Goal: Task Accomplishment & Management: Use online tool/utility

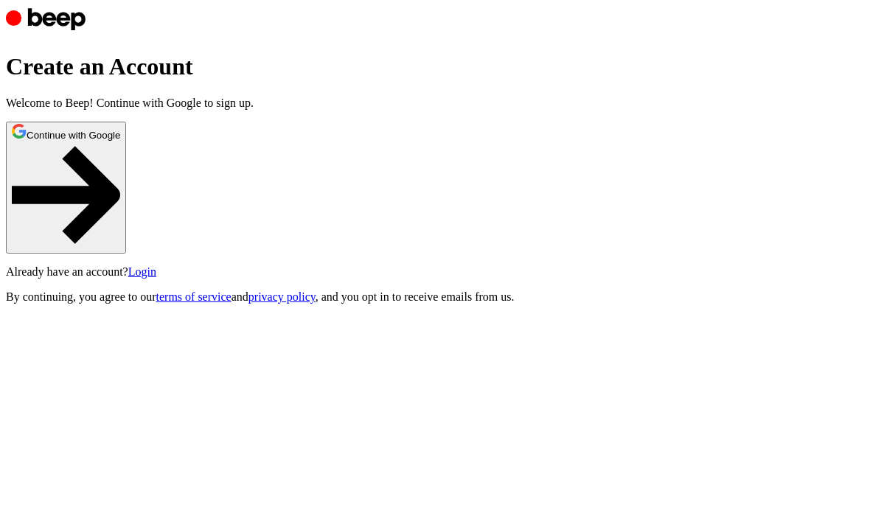
scroll to position [59, 0]
click at [126, 198] on button "Continue with Google" at bounding box center [66, 188] width 120 height 132
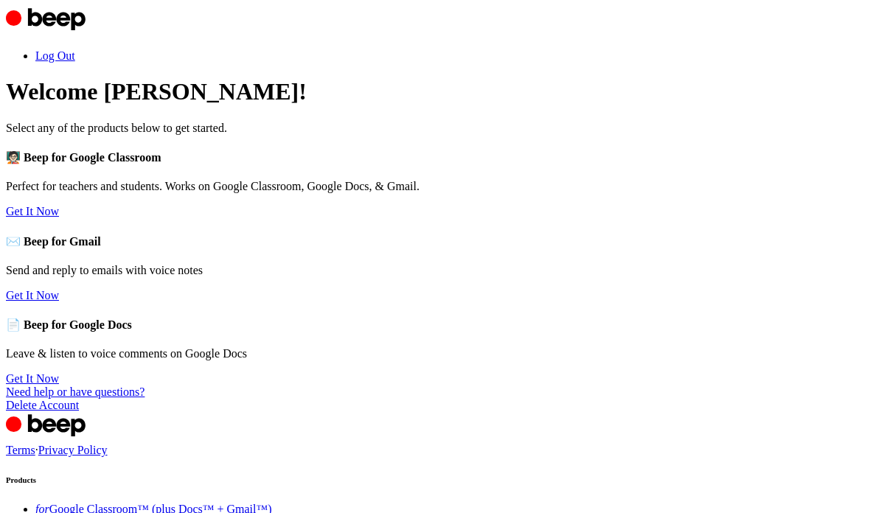
click at [59, 217] on link "Get It Now" at bounding box center [32, 211] width 53 height 13
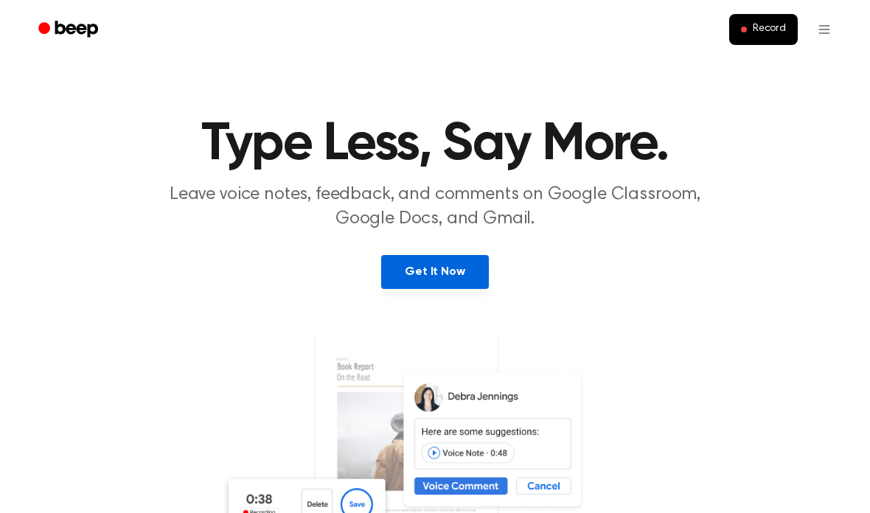
click at [449, 282] on link "Get It Now" at bounding box center [434, 272] width 107 height 34
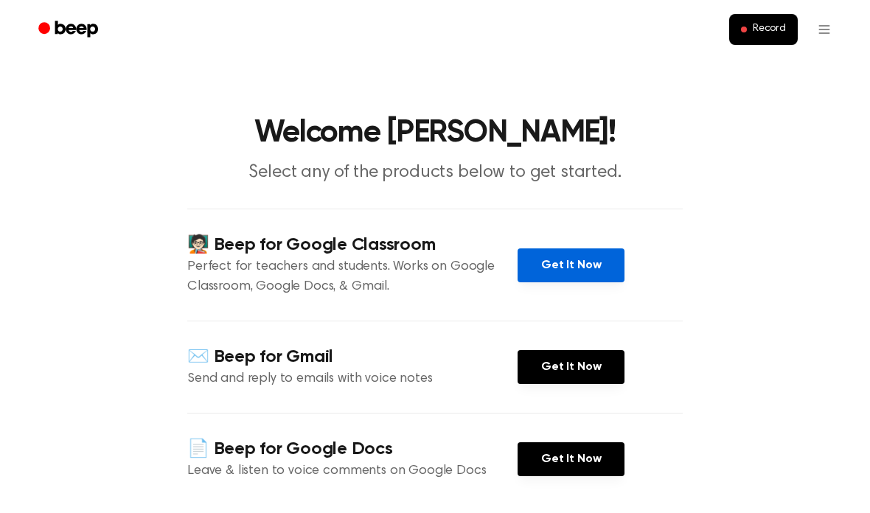
click at [592, 262] on link "Get It Now" at bounding box center [571, 265] width 107 height 34
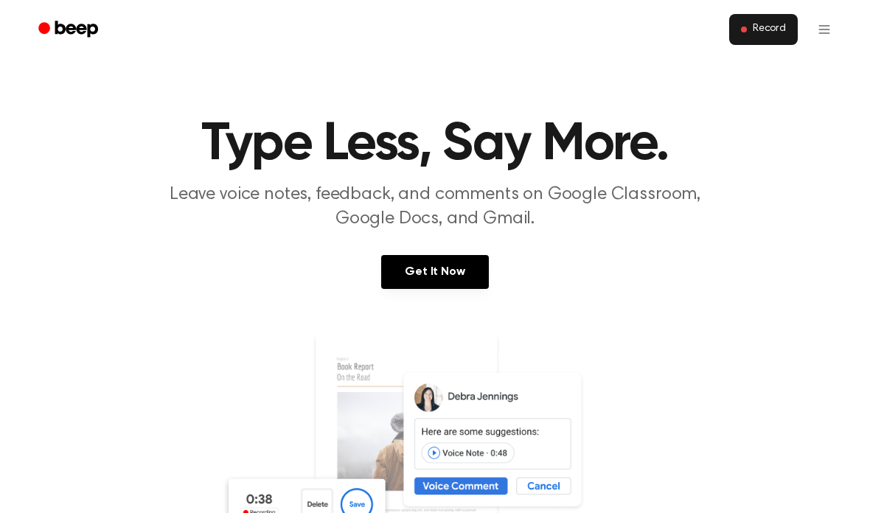
click at [784, 35] on span "Record" at bounding box center [769, 29] width 33 height 13
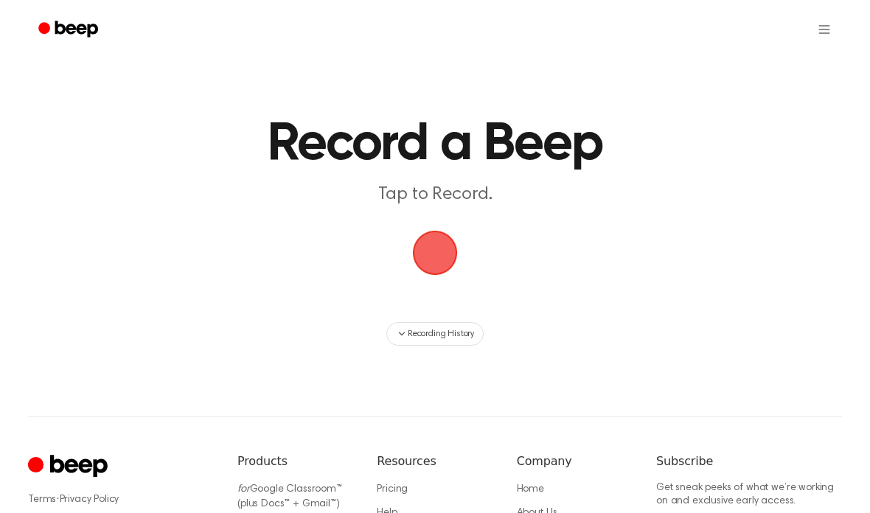
click at [431, 270] on span "button" at bounding box center [435, 253] width 45 height 45
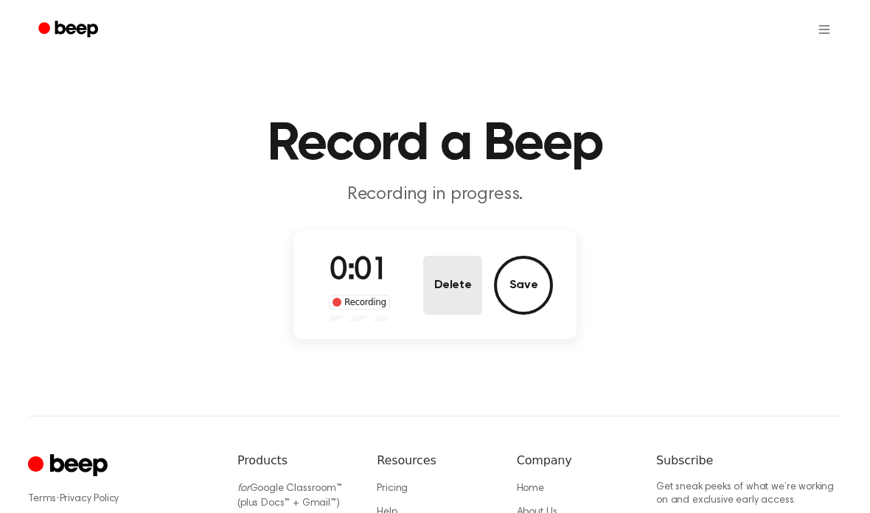
click at [462, 307] on button "Delete" at bounding box center [452, 285] width 59 height 59
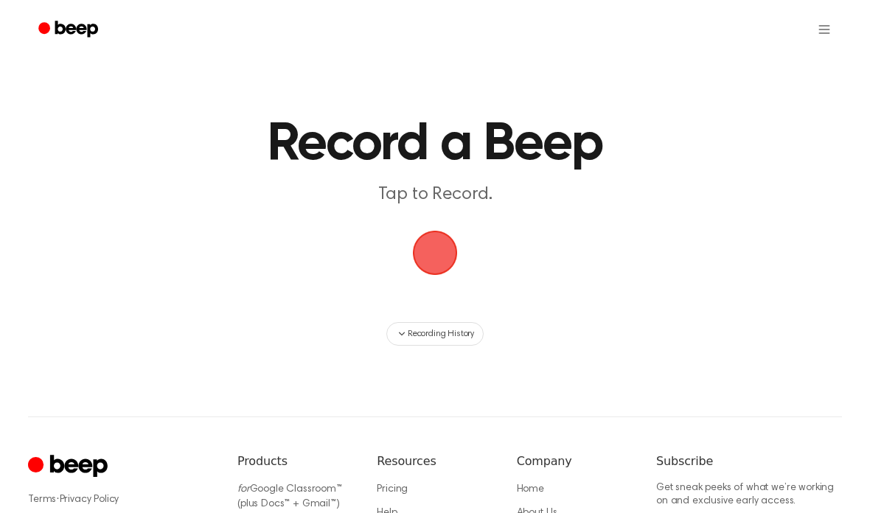
click at [446, 274] on span "button" at bounding box center [434, 252] width 41 height 41
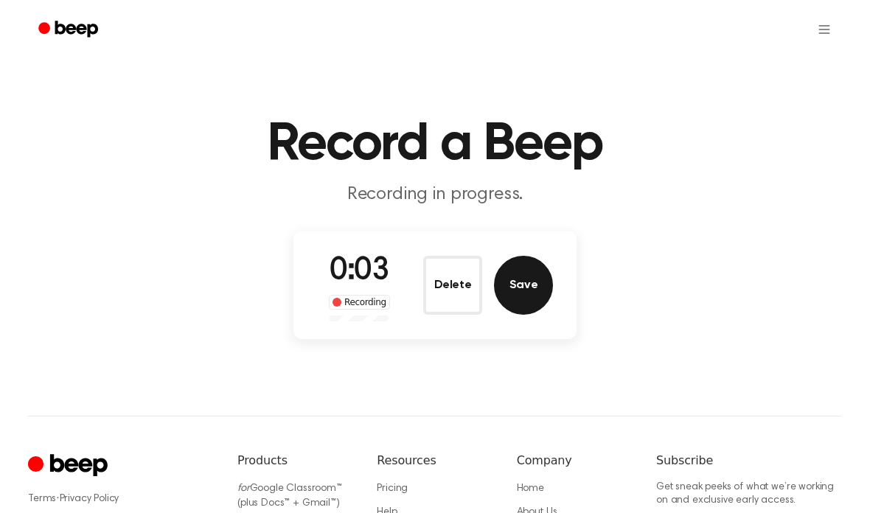
click at [533, 300] on button "Save" at bounding box center [523, 285] width 59 height 59
